Goal: Navigation & Orientation: Understand site structure

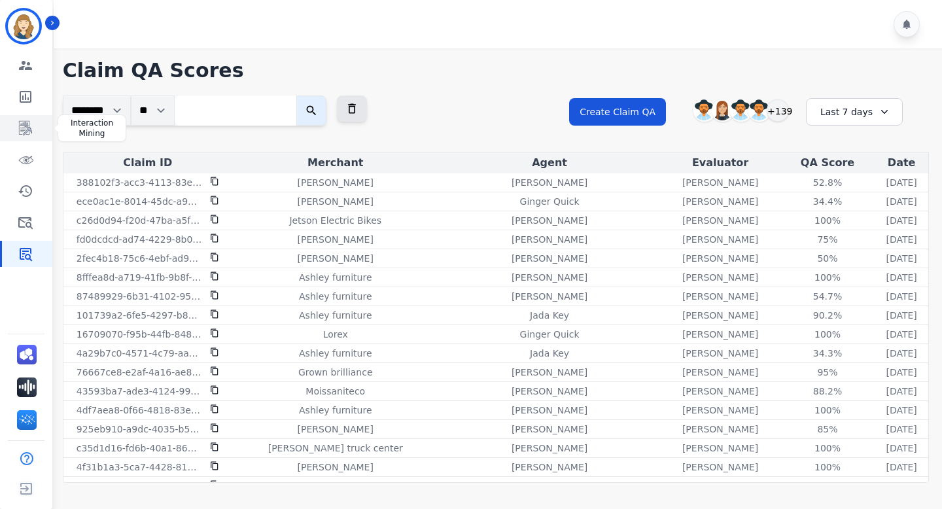
click at [25, 130] on icon "Sidebar" at bounding box center [26, 128] width 16 height 16
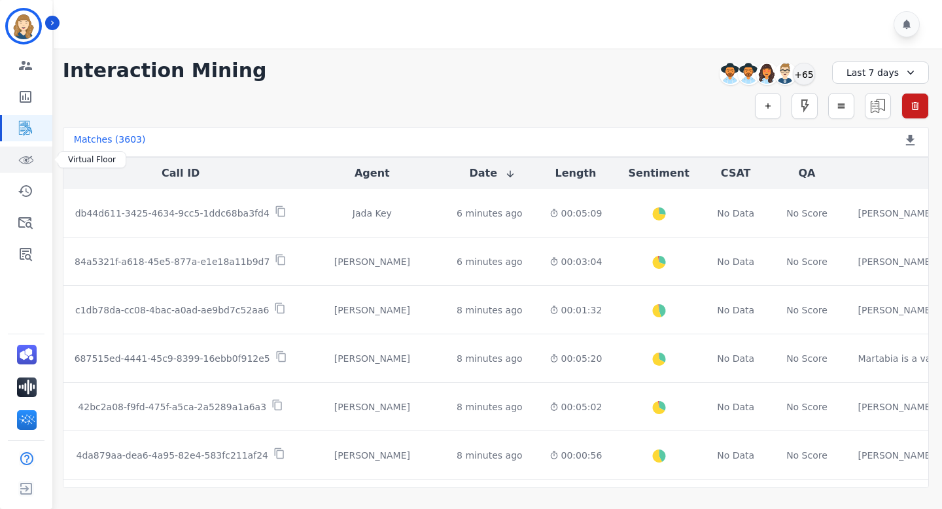
click at [26, 164] on icon "Sidebar" at bounding box center [26, 160] width 16 height 16
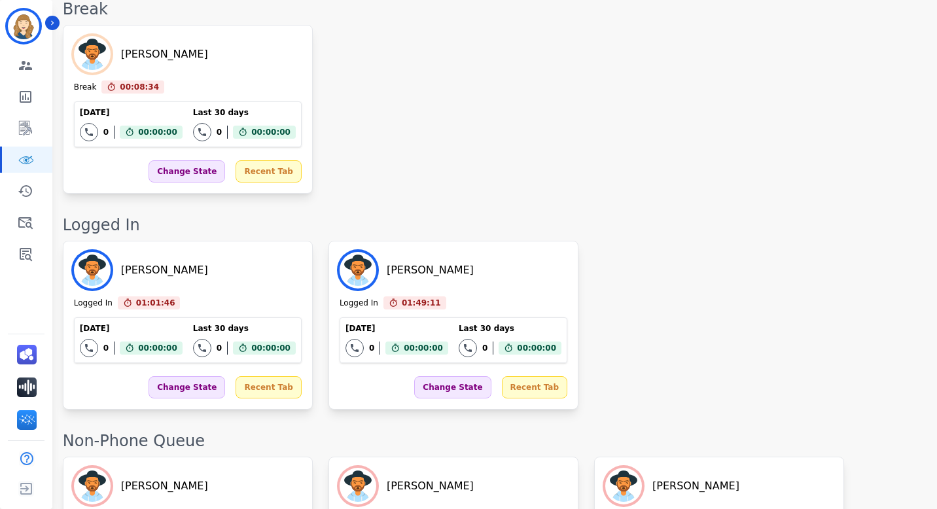
scroll to position [3578, 0]
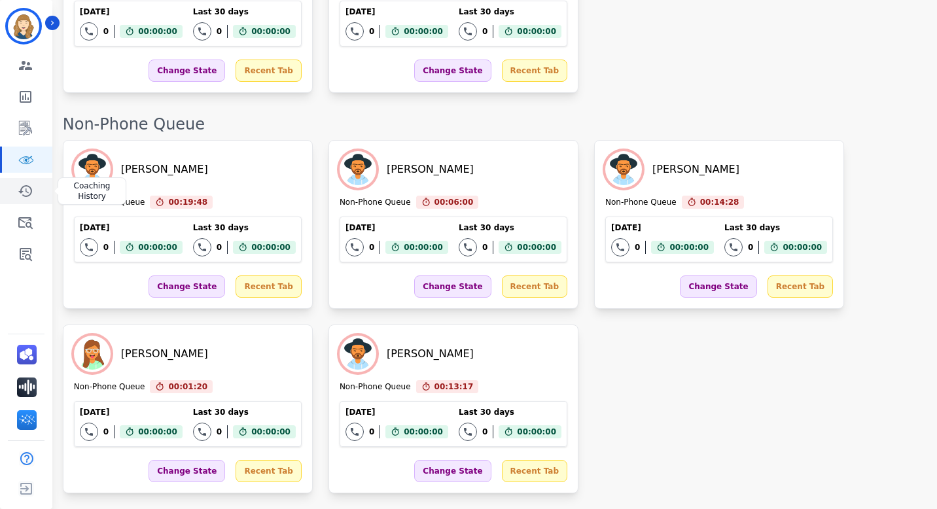
click at [24, 188] on icon "Sidebar" at bounding box center [26, 191] width 16 height 16
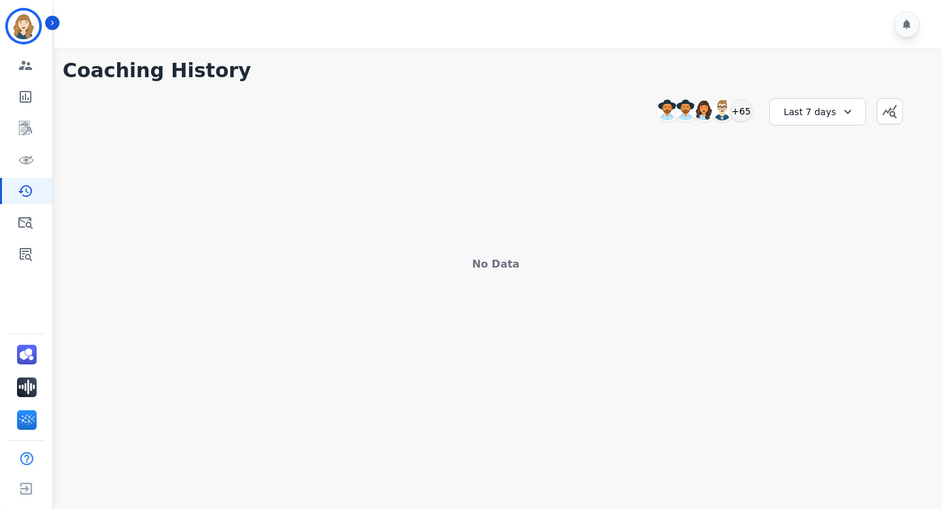
click at [828, 113] on div "Last 7 days" at bounding box center [817, 111] width 97 height 27
click at [821, 241] on li "Last 90 days" at bounding box center [826, 238] width 65 height 13
click at [31, 64] on icon "Sidebar" at bounding box center [26, 66] width 16 height 16
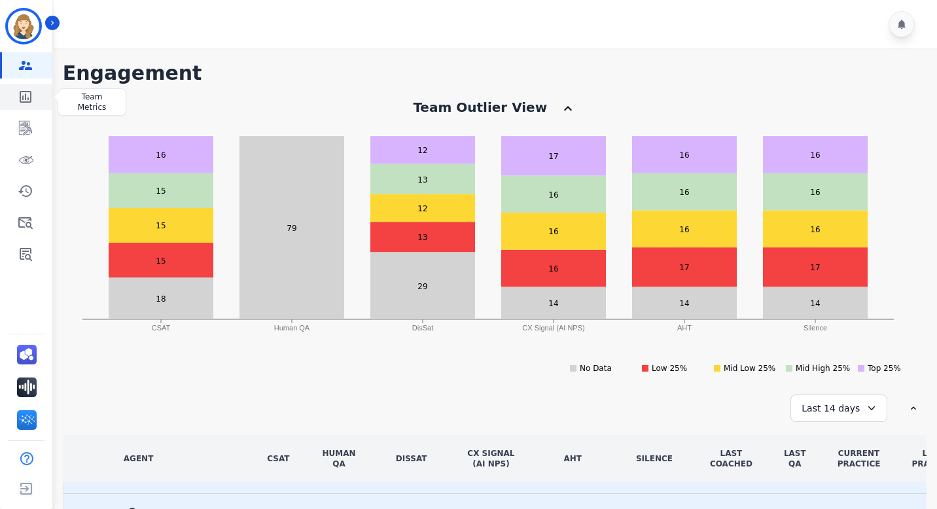
click at [27, 96] on icon "Sidebar" at bounding box center [26, 97] width 16 height 16
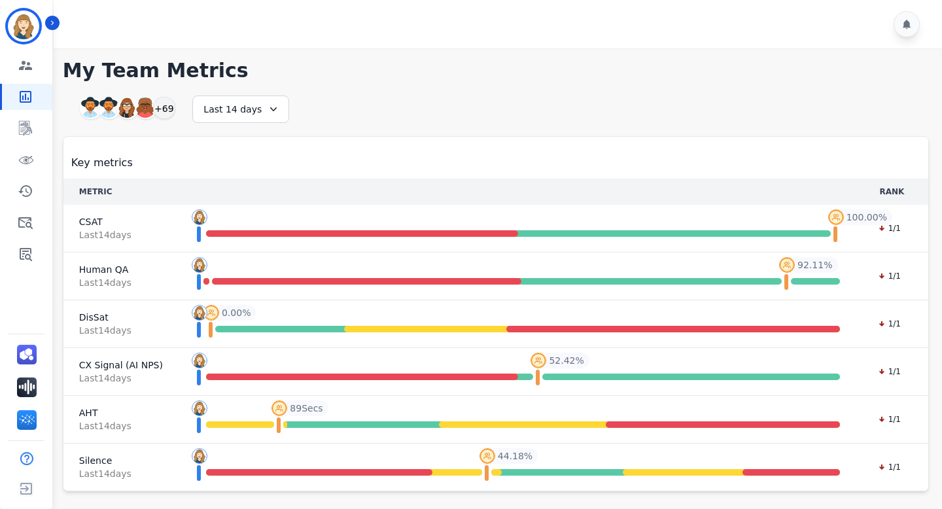
click at [267, 103] on icon at bounding box center [273, 109] width 13 height 13
click at [252, 205] on li "Last 14 days" at bounding box center [249, 204] width 65 height 13
click at [242, 111] on div "Last 14 days" at bounding box center [240, 109] width 97 height 27
click at [241, 216] on li "Last 30 days" at bounding box center [249, 220] width 65 height 13
